Goal: Find specific page/section: Find specific page/section

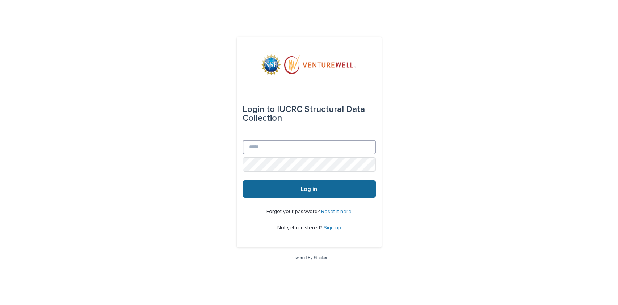
type input "**********"
click at [314, 191] on span "Log in" at bounding box center [309, 189] width 16 height 6
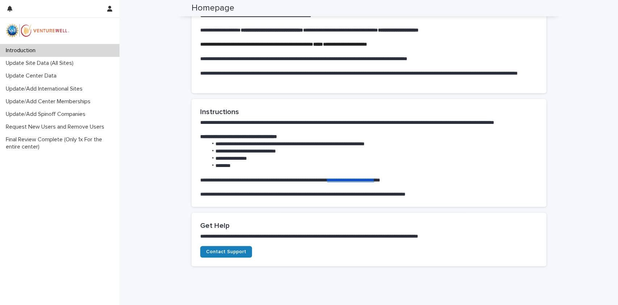
scroll to position [397, 0]
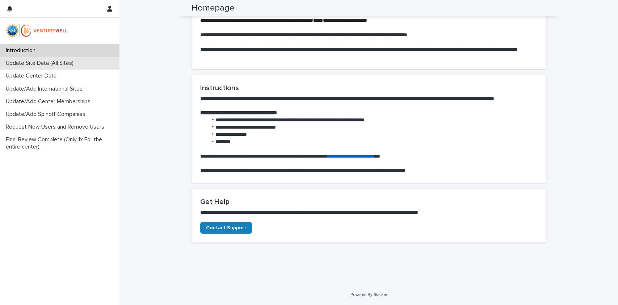
click at [44, 60] on p "Update Site Data (All Sites)" at bounding box center [41, 63] width 76 height 7
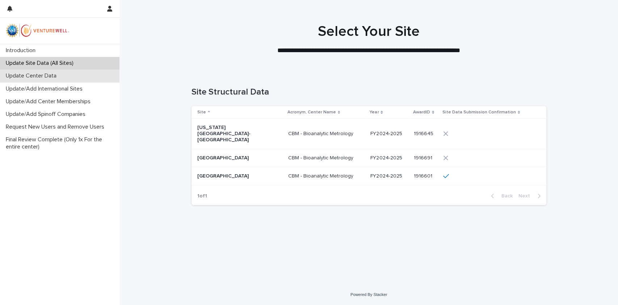
click at [40, 75] on p "Update Center Data" at bounding box center [32, 75] width 59 height 7
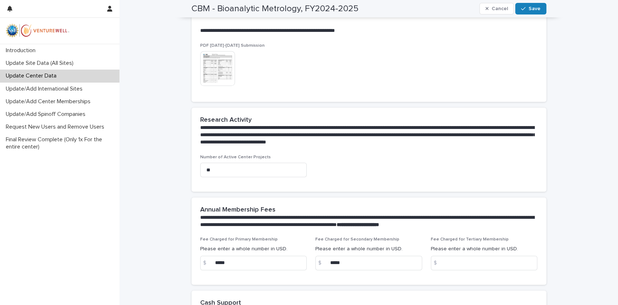
scroll to position [149, 0]
